Goal: Information Seeking & Learning: Learn about a topic

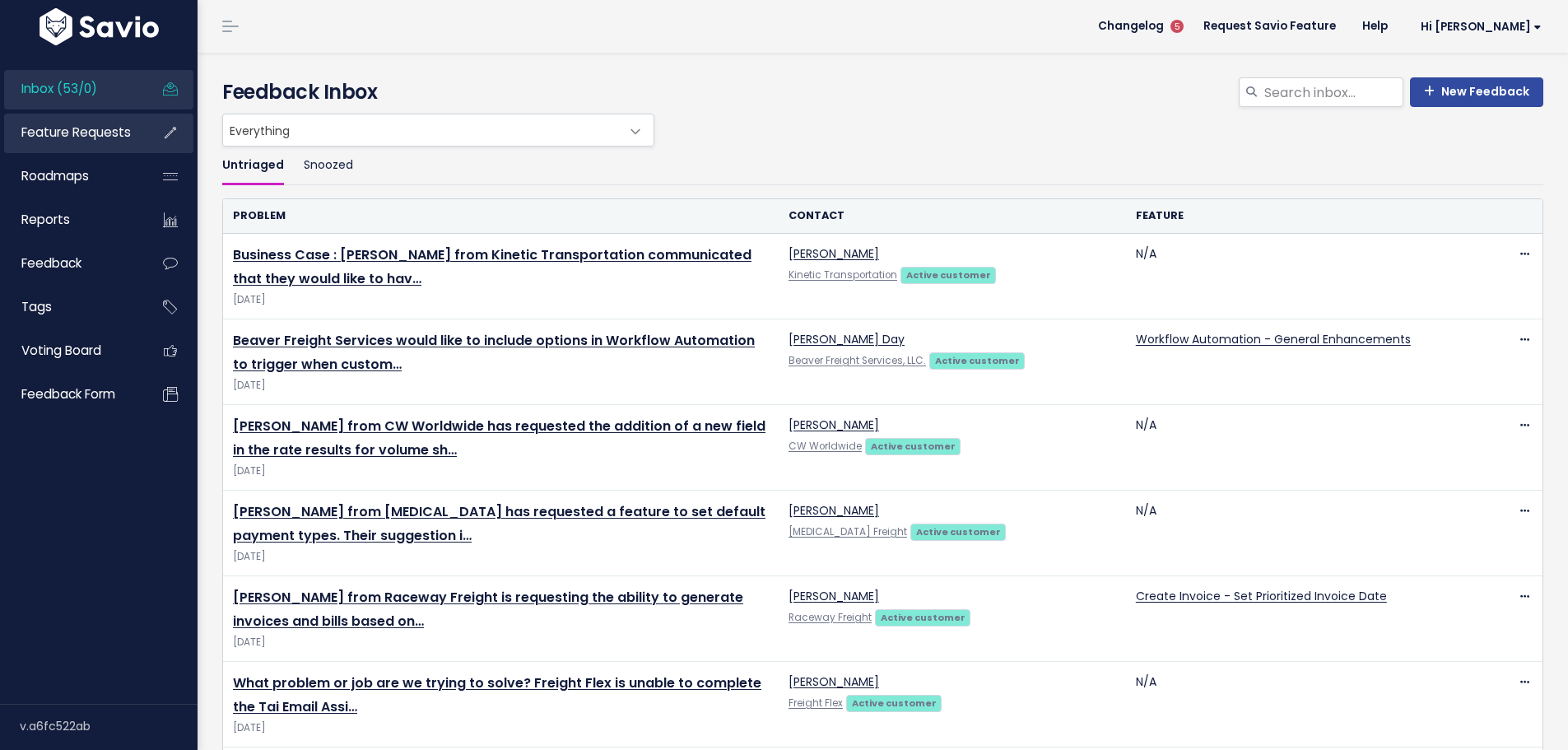
click at [79, 120] on link "Feature Requests" at bounding box center [70, 132] width 133 height 38
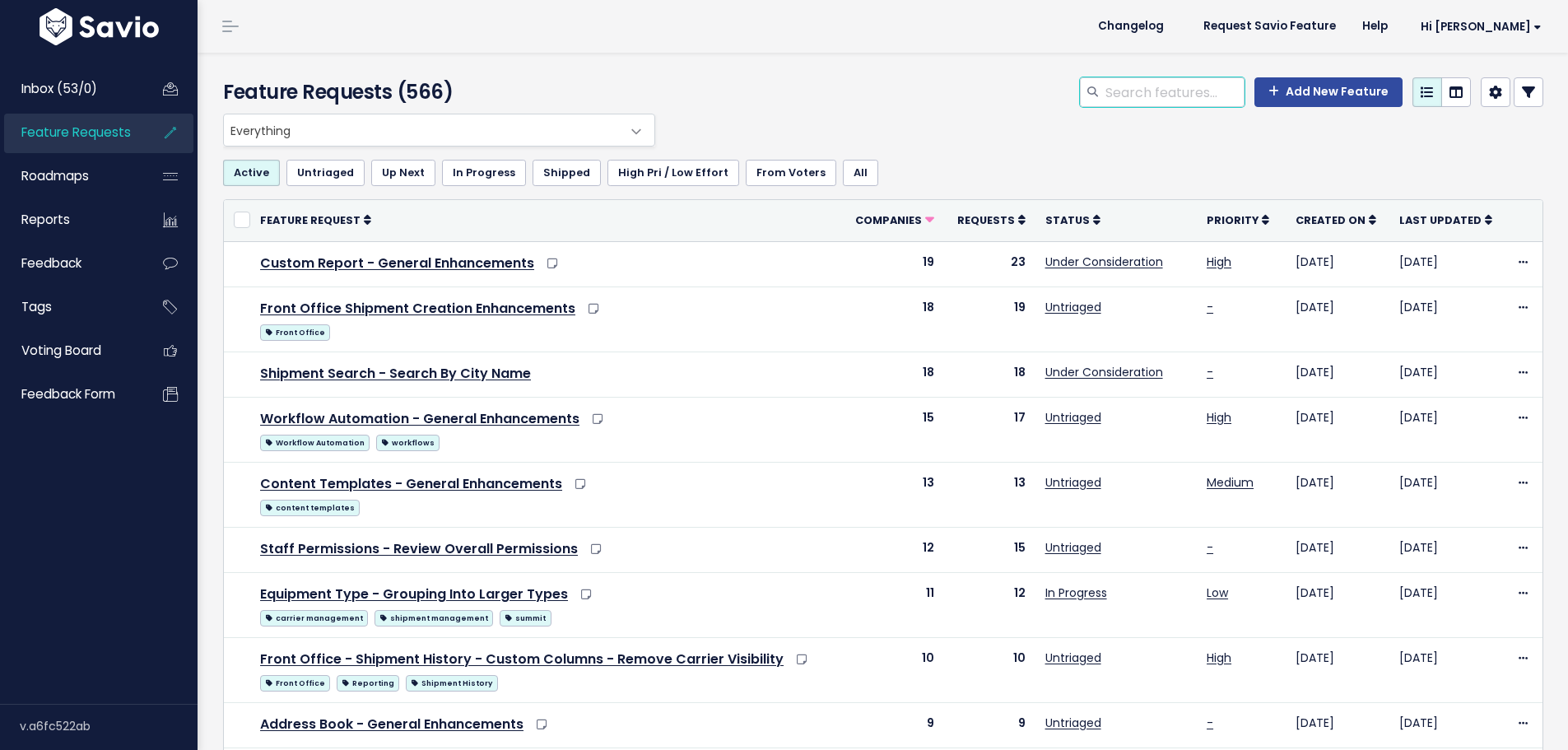
click at [1168, 89] on input "search" at bounding box center [1174, 92] width 140 height 29
type input "pdf"
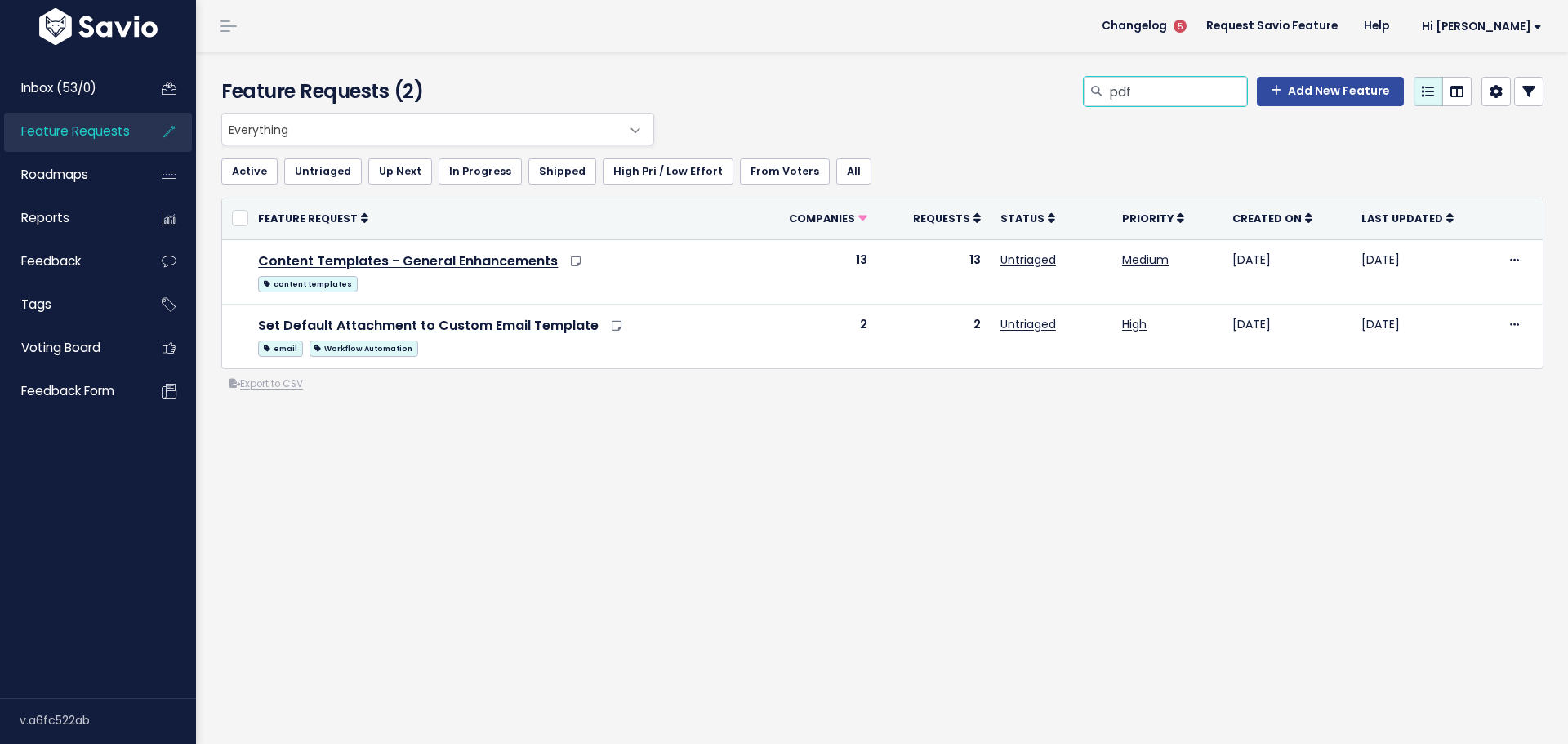
drag, startPoint x: 1147, startPoint y: 92, endPoint x: 1011, endPoint y: 93, distance: 136.0
click at [1011, 93] on div "pdf Add New Feature" at bounding box center [1107, 94] width 898 height 36
type input "email"
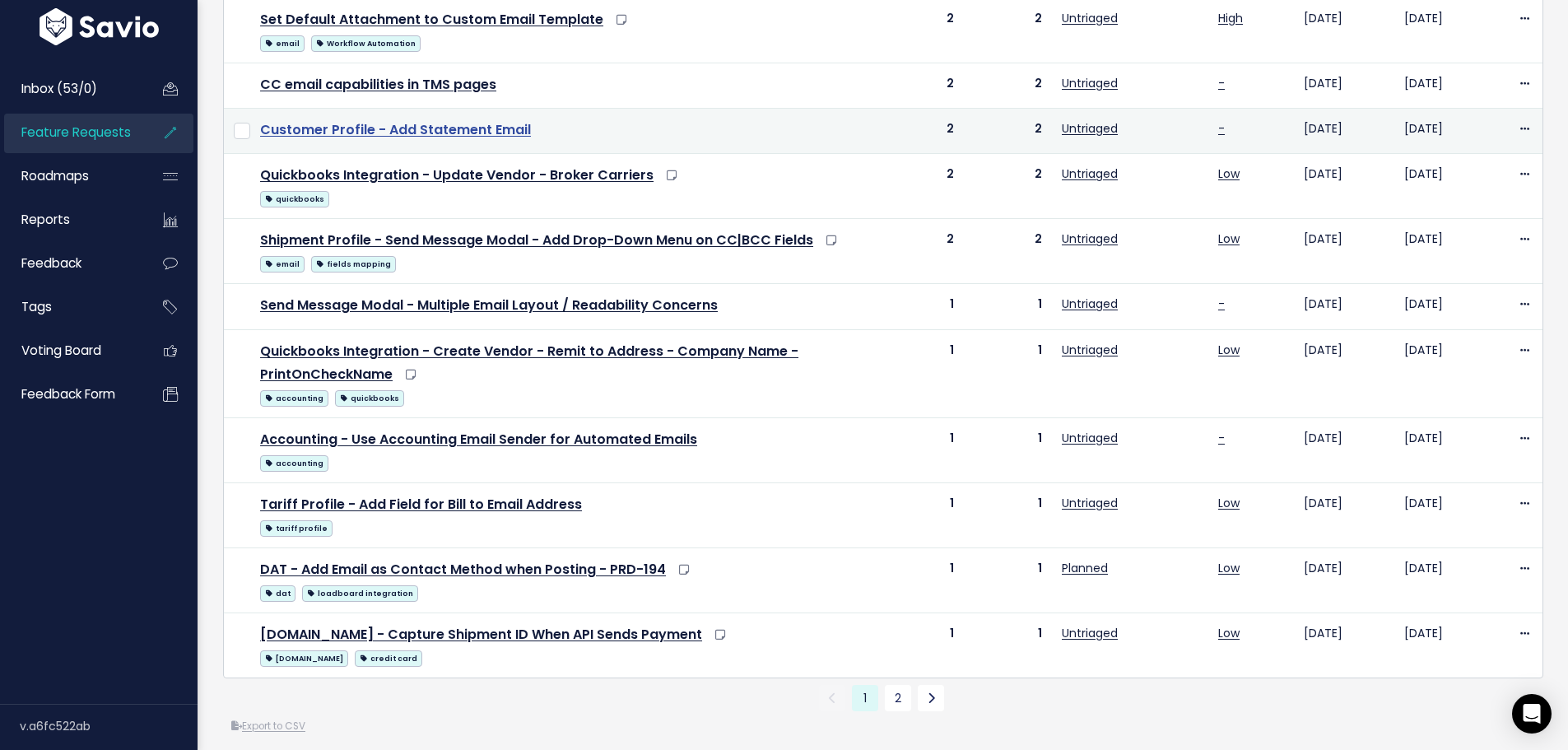
scroll to position [810, 0]
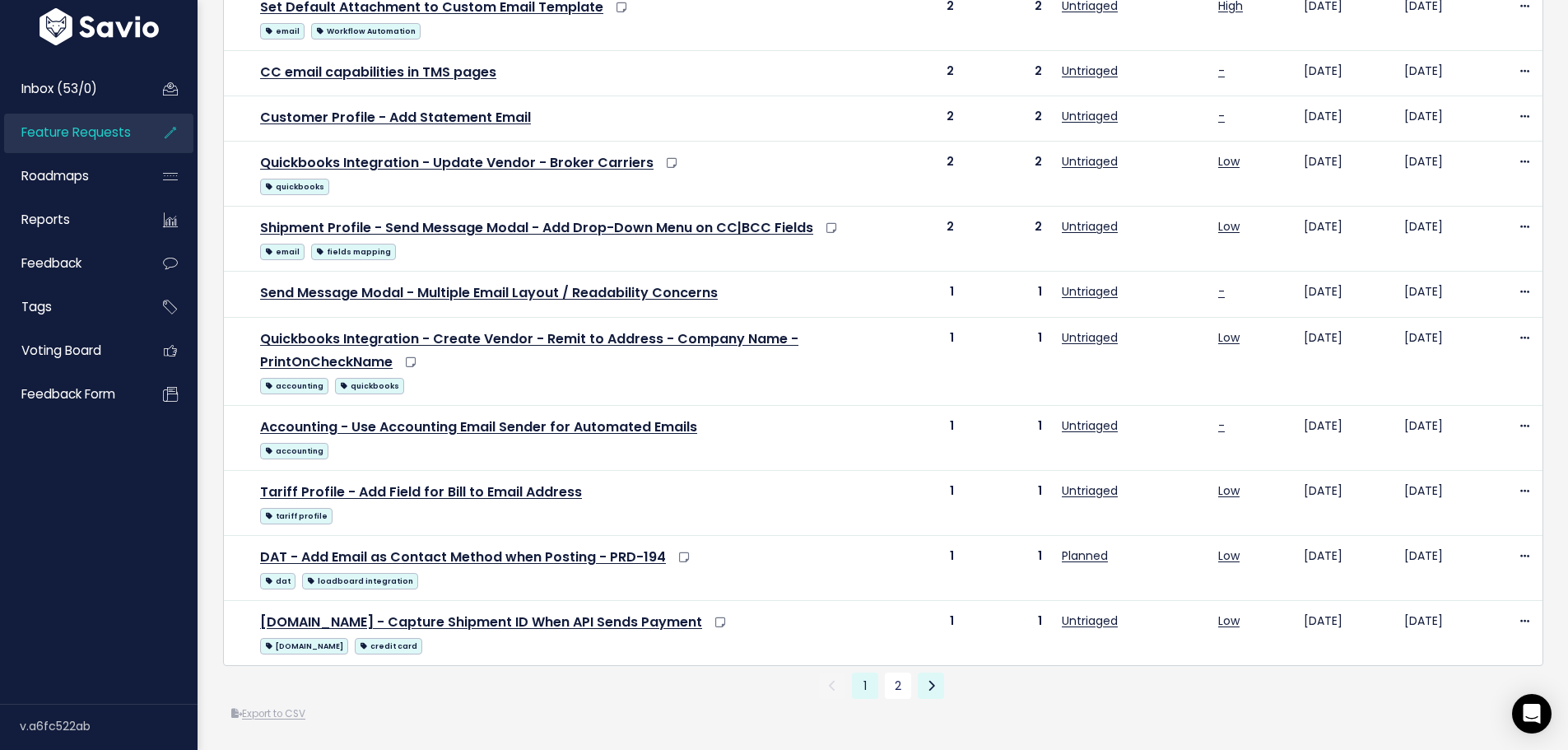
click at [933, 672] on link at bounding box center [931, 686] width 27 height 27
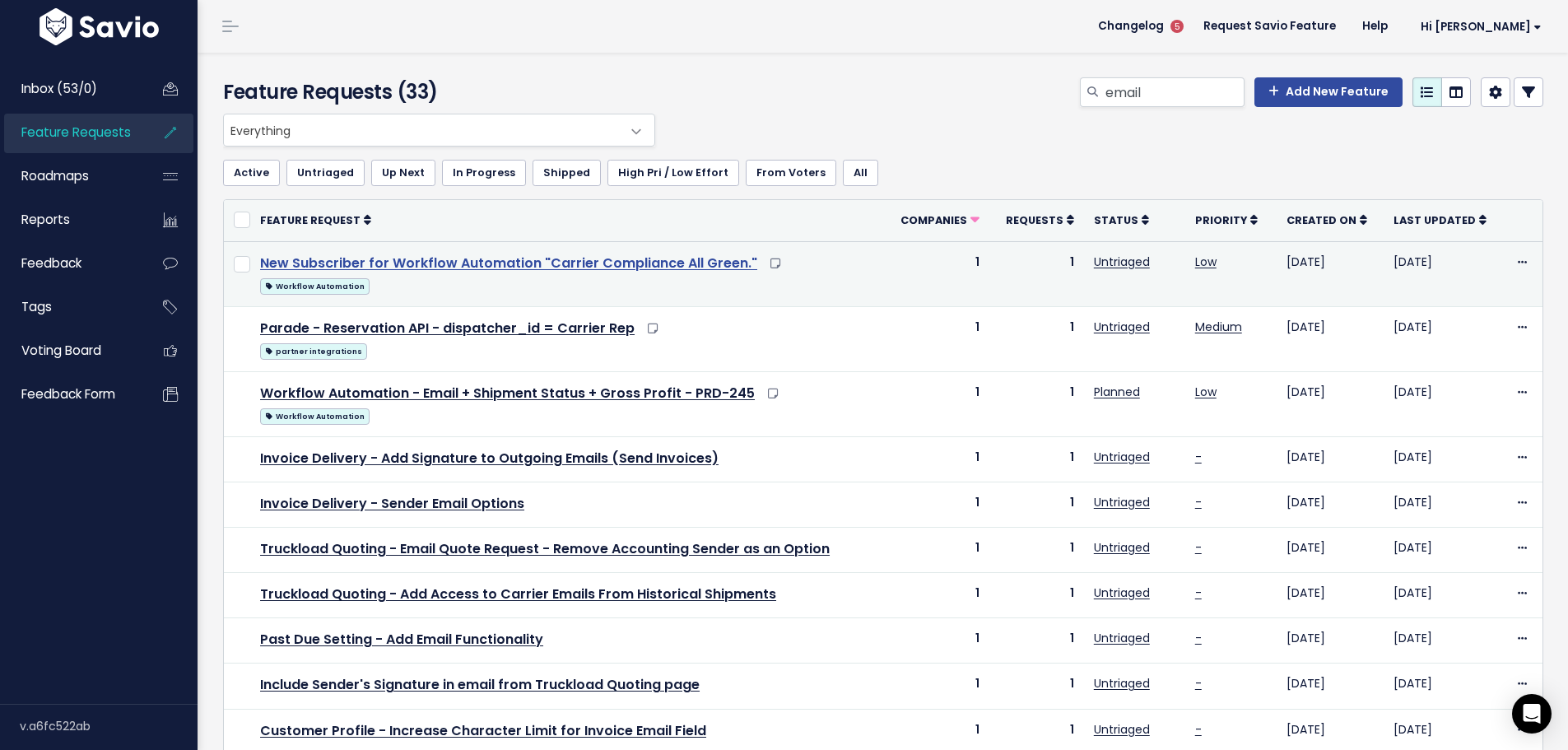
click at [634, 256] on link "New Subscriber for Workflow Automation "Carrier Compliance All Green."" at bounding box center [508, 262] width 497 height 19
